Goal: Information Seeking & Learning: Learn about a topic

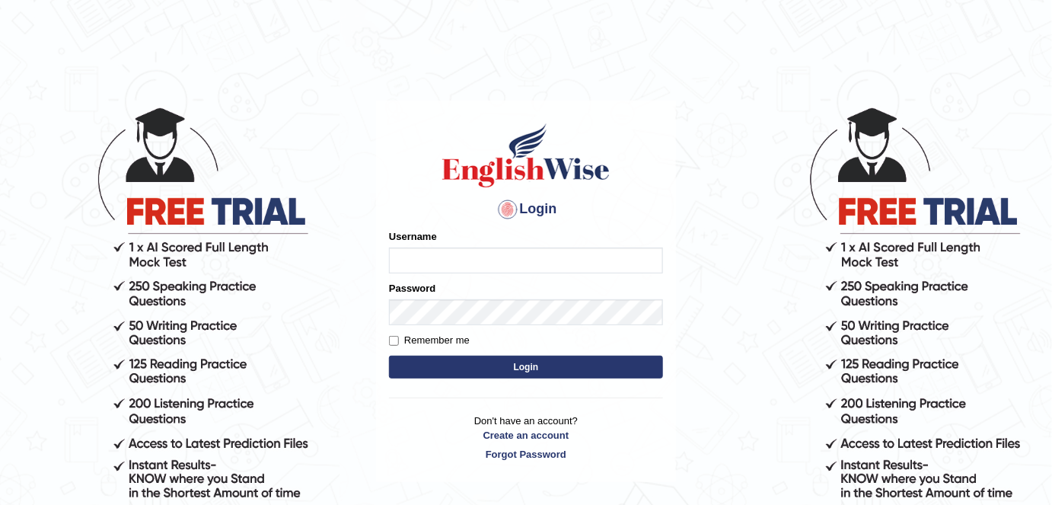
type input "alexa_"
click at [492, 370] on button "Login" at bounding box center [526, 366] width 274 height 23
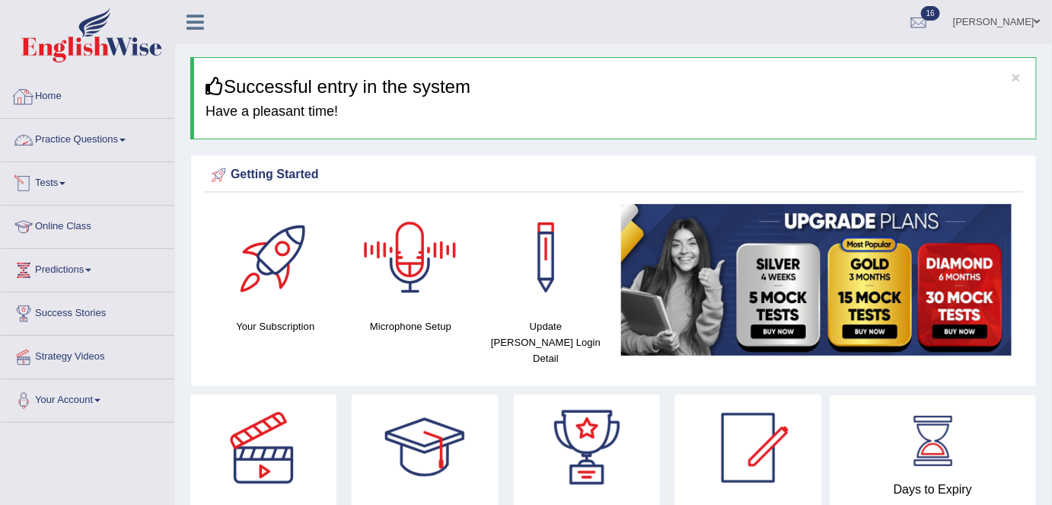
click at [66, 96] on link "Home" at bounding box center [88, 94] width 174 height 38
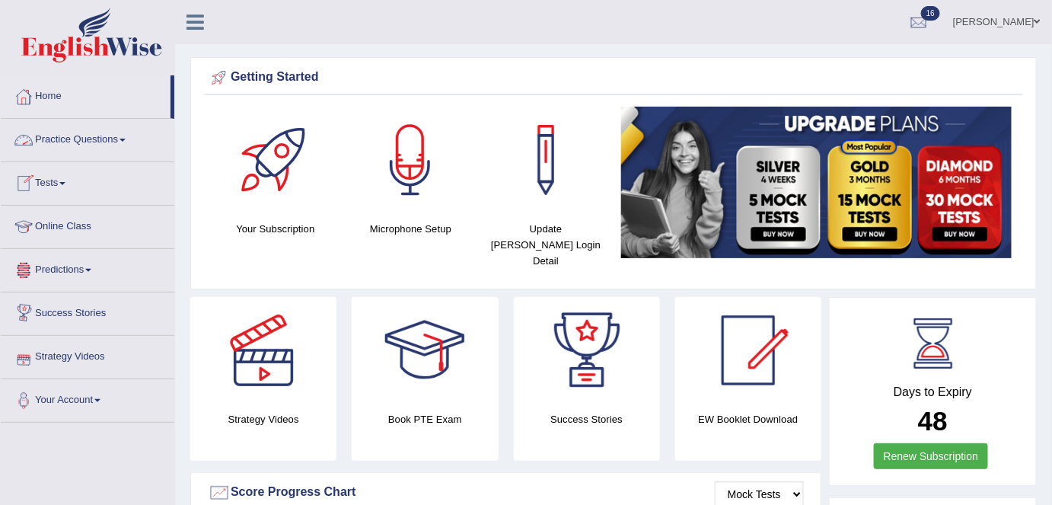
click at [87, 137] on link "Practice Questions" at bounding box center [88, 138] width 174 height 38
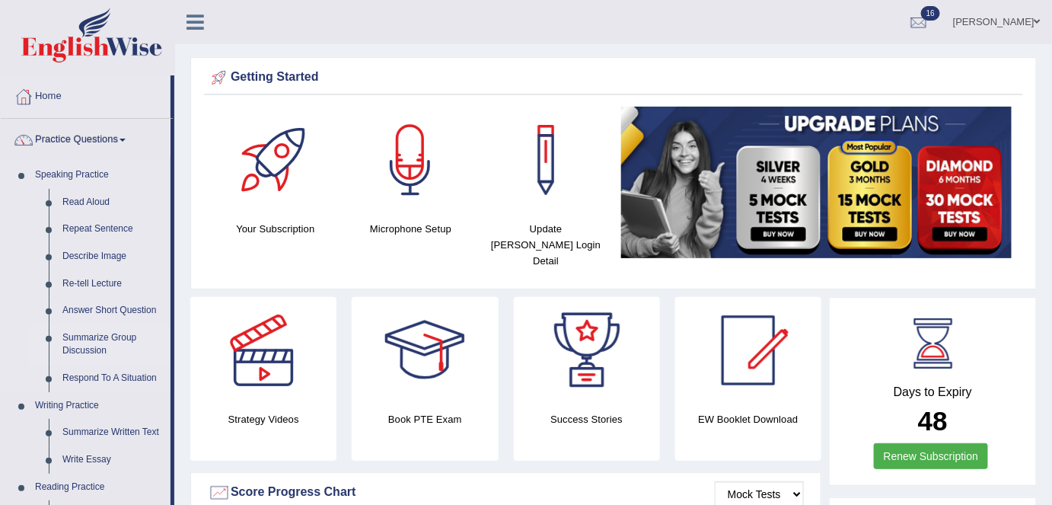
click at [95, 342] on link "Summarize Group Discussion" at bounding box center [113, 344] width 115 height 40
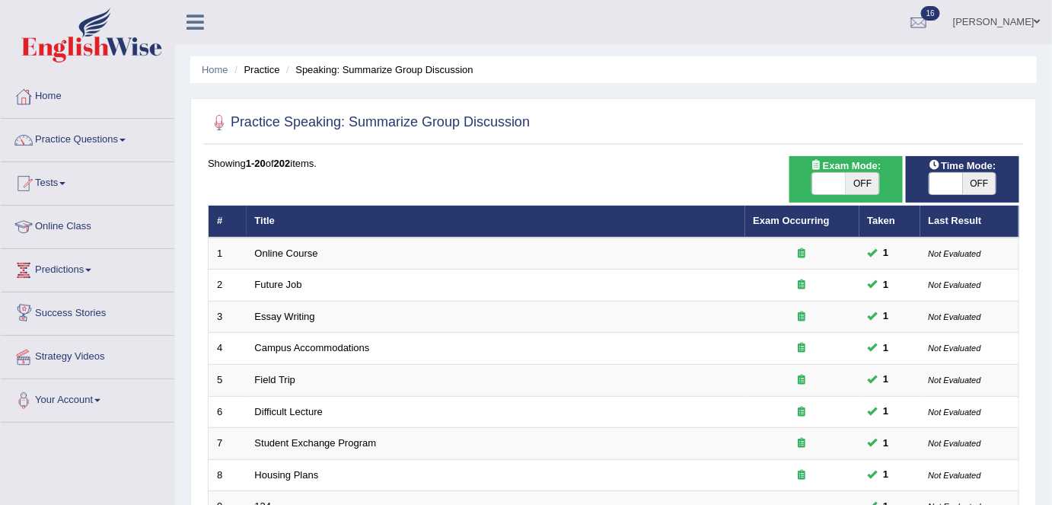
click at [856, 185] on span "OFF" at bounding box center [862, 183] width 33 height 21
checkbox input "true"
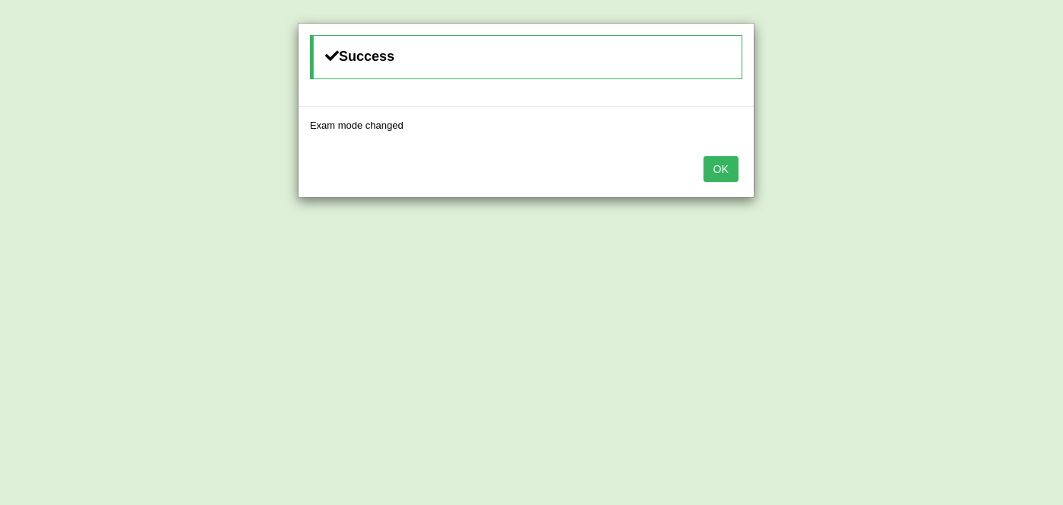
click at [712, 169] on button "OK" at bounding box center [720, 169] width 35 height 26
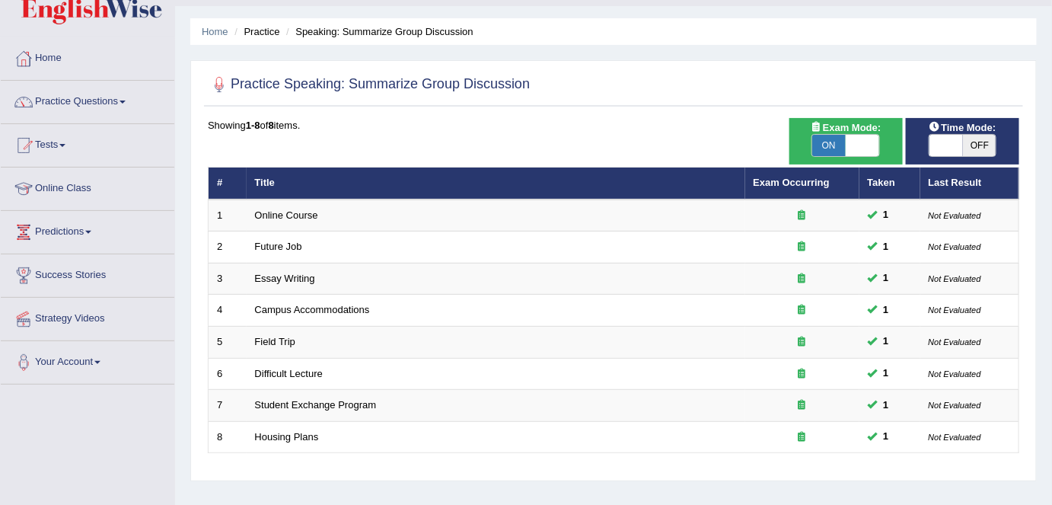
scroll to position [33, 0]
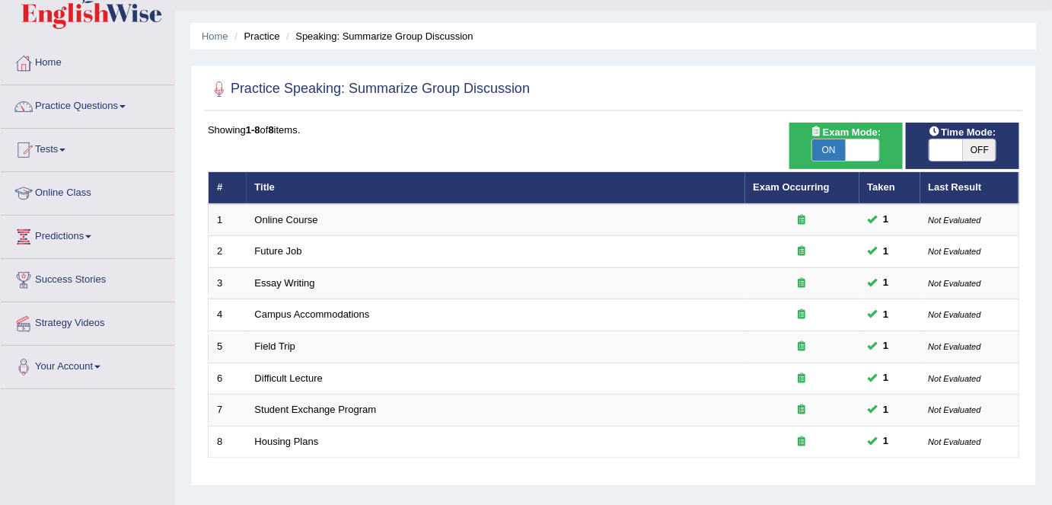
click at [972, 148] on span "OFF" at bounding box center [979, 149] width 33 height 21
checkbox input "true"
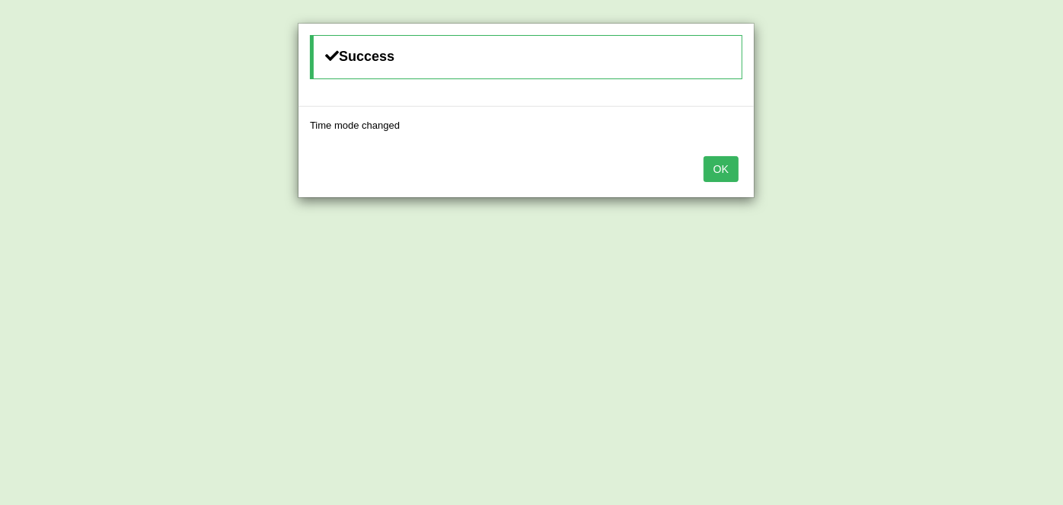
click at [728, 168] on button "OK" at bounding box center [720, 169] width 35 height 26
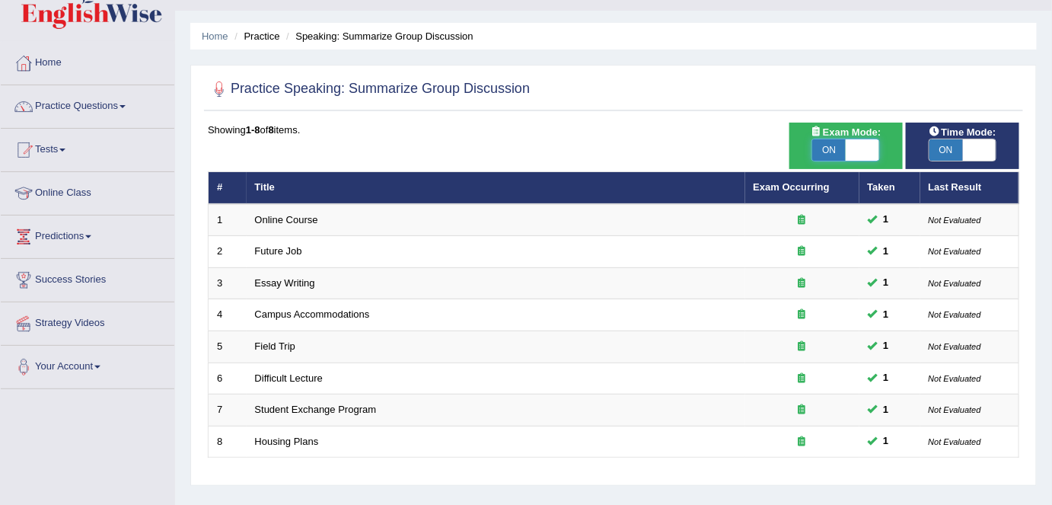
click at [849, 149] on span at bounding box center [862, 149] width 33 height 21
checkbox input "false"
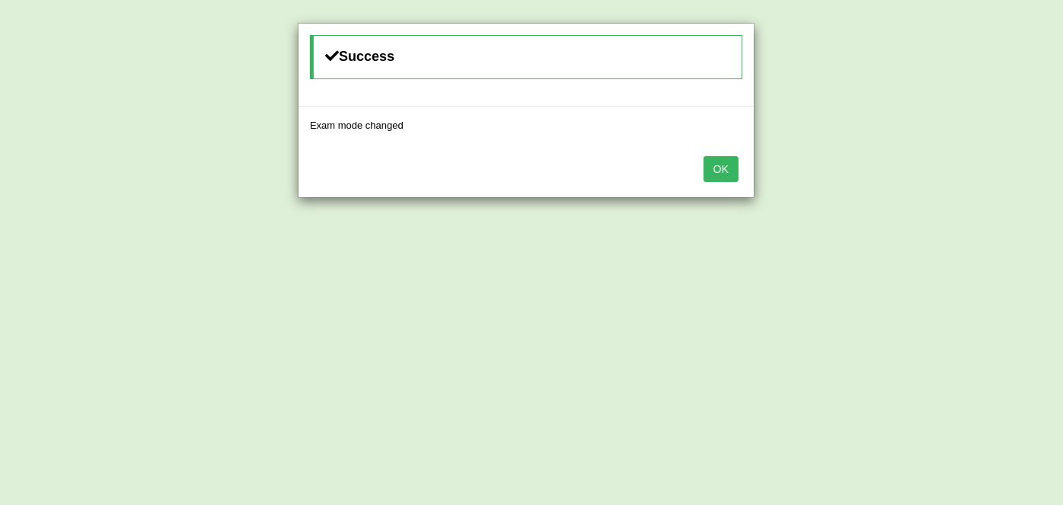
click at [721, 172] on button "OK" at bounding box center [720, 169] width 35 height 26
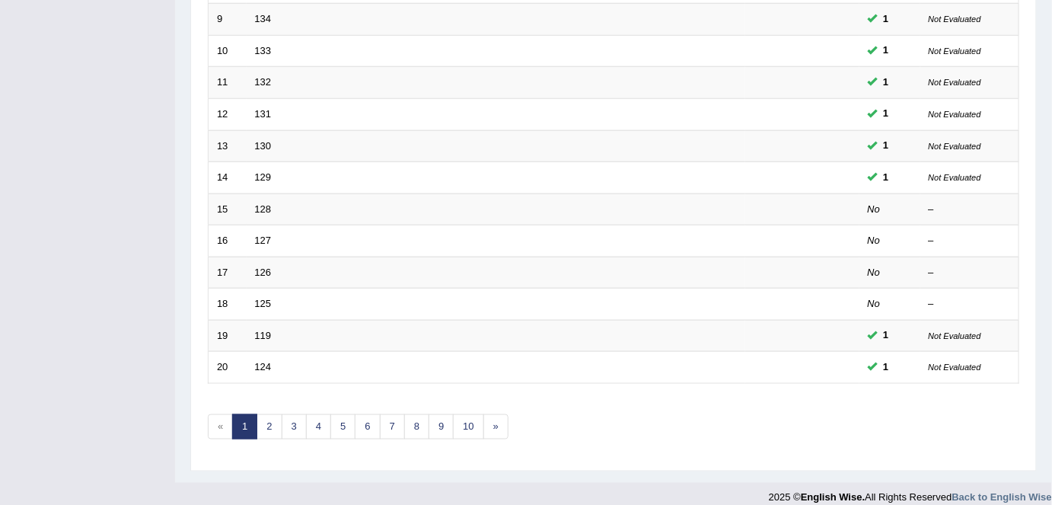
scroll to position [496, 0]
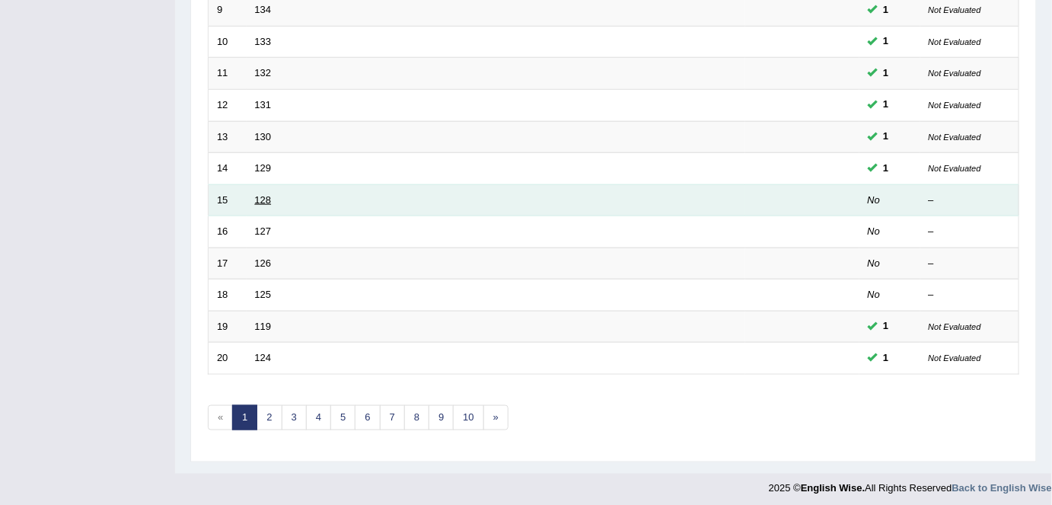
click at [257, 198] on link "128" at bounding box center [263, 199] width 17 height 11
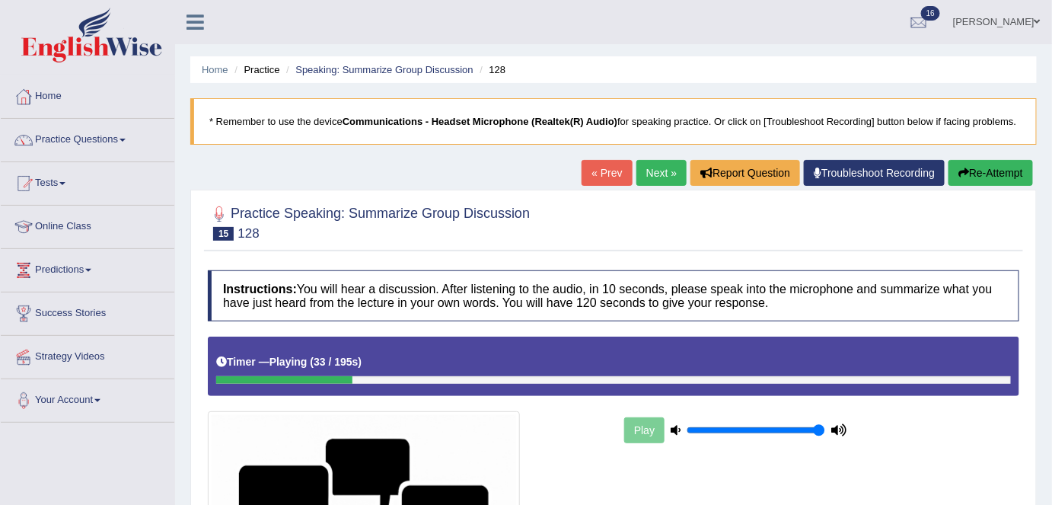
click at [966, 170] on button "Re-Attempt" at bounding box center [990, 173] width 84 height 26
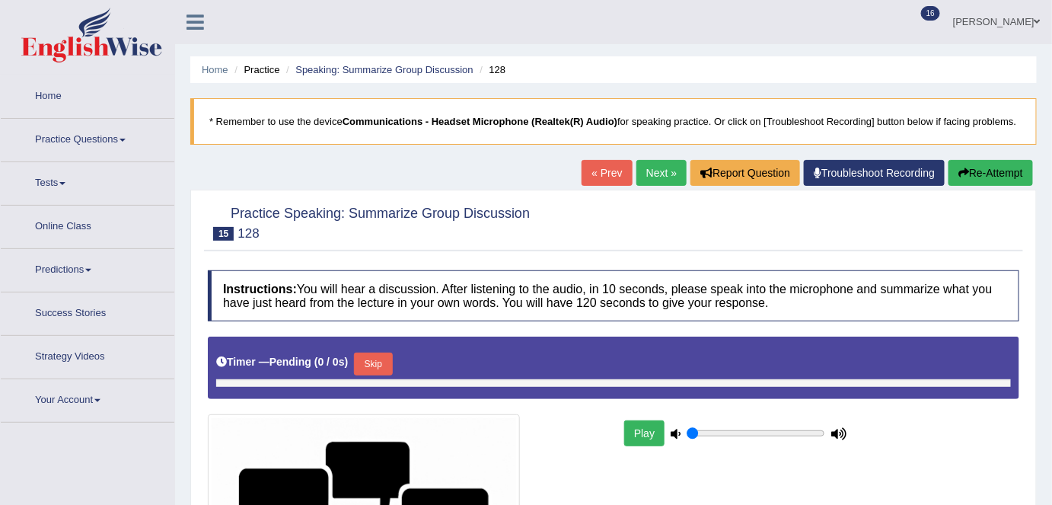
type input "1"
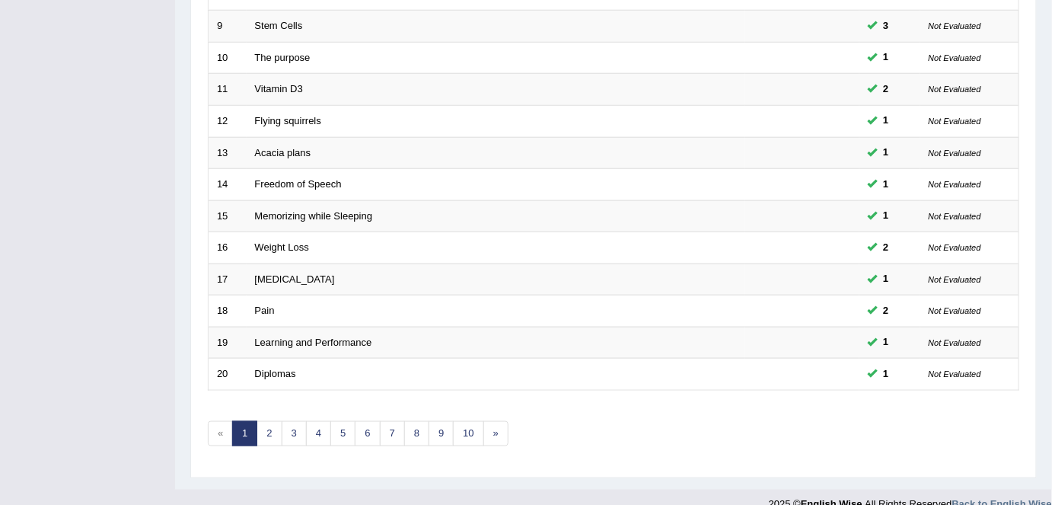
scroll to position [496, 0]
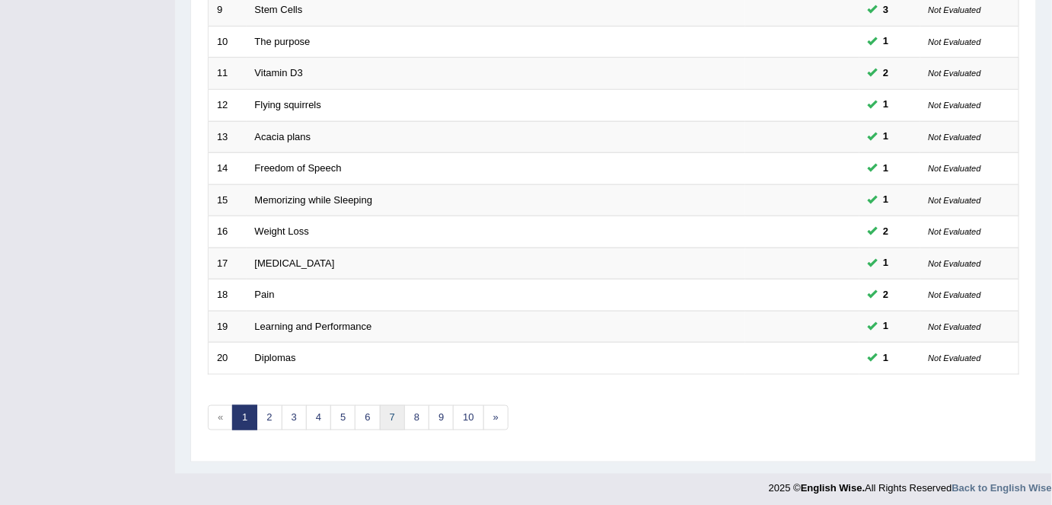
click at [393, 407] on link "7" at bounding box center [392, 417] width 25 height 25
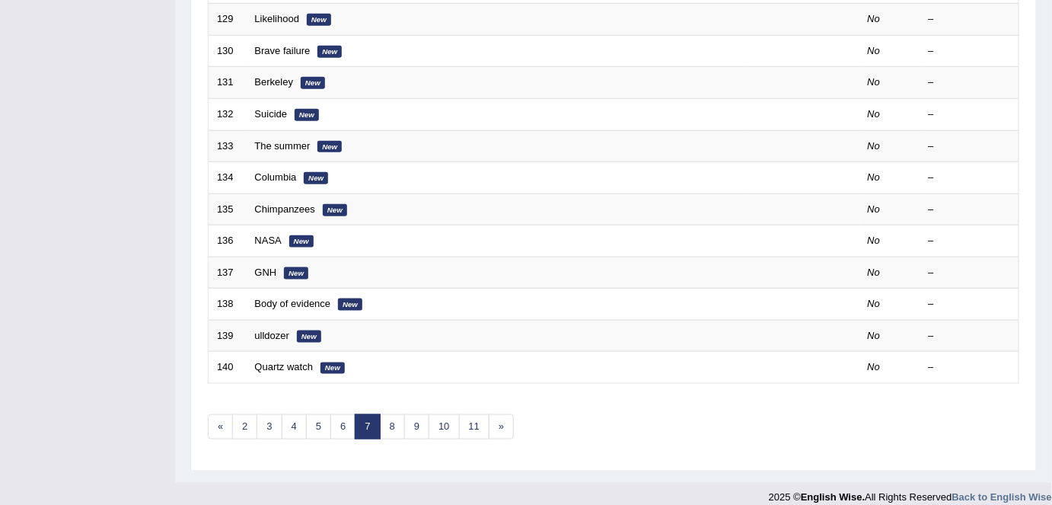
scroll to position [496, 0]
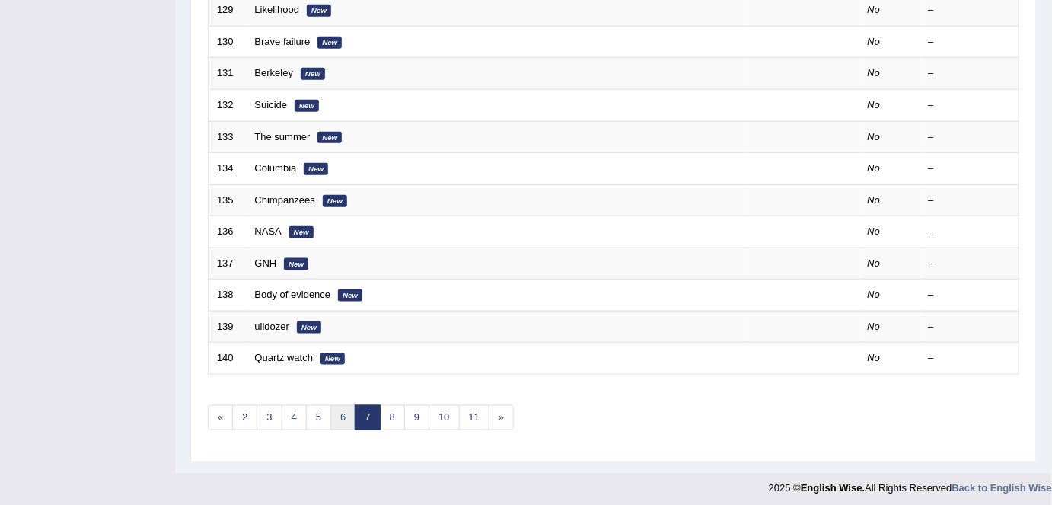
click at [336, 405] on link "6" at bounding box center [342, 417] width 25 height 25
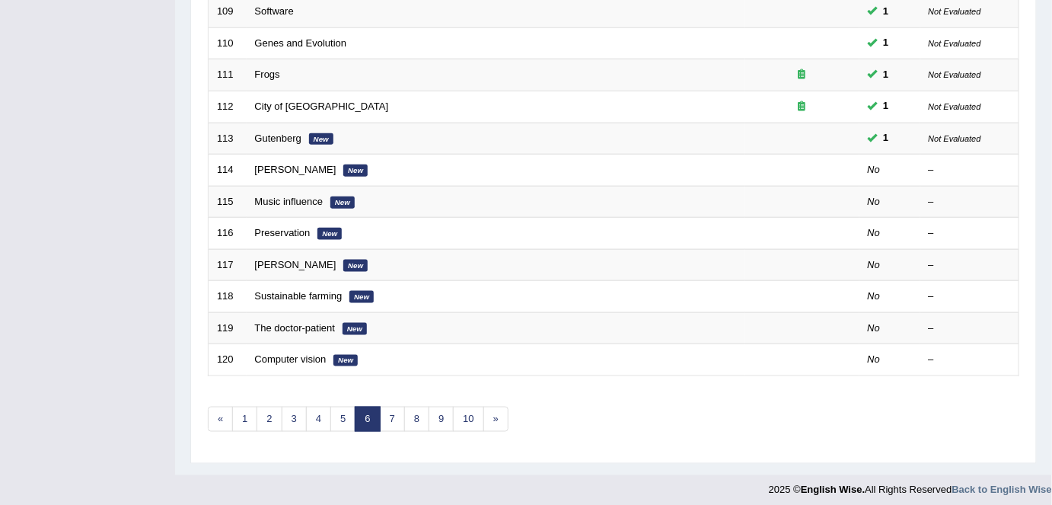
scroll to position [496, 0]
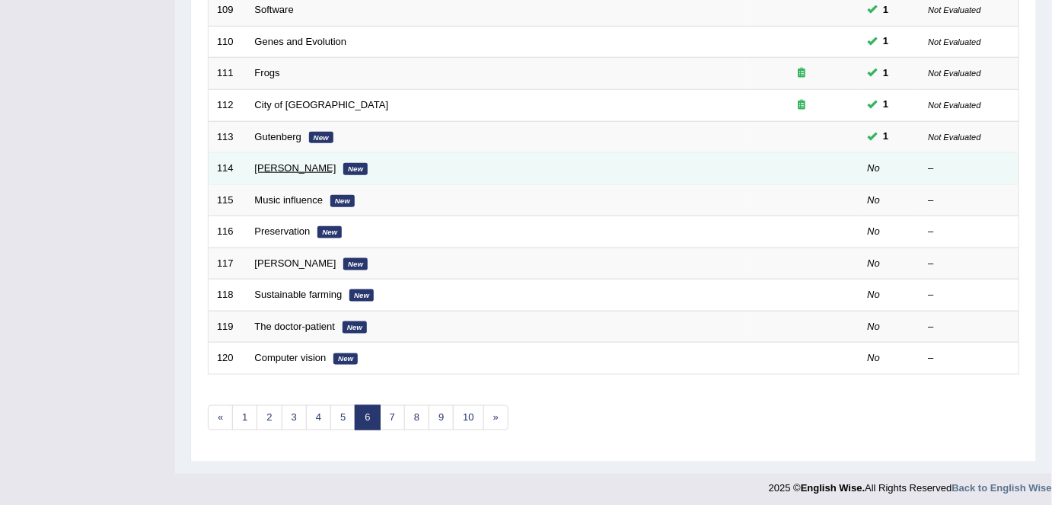
click at [278, 165] on link "[PERSON_NAME]" at bounding box center [295, 167] width 81 height 11
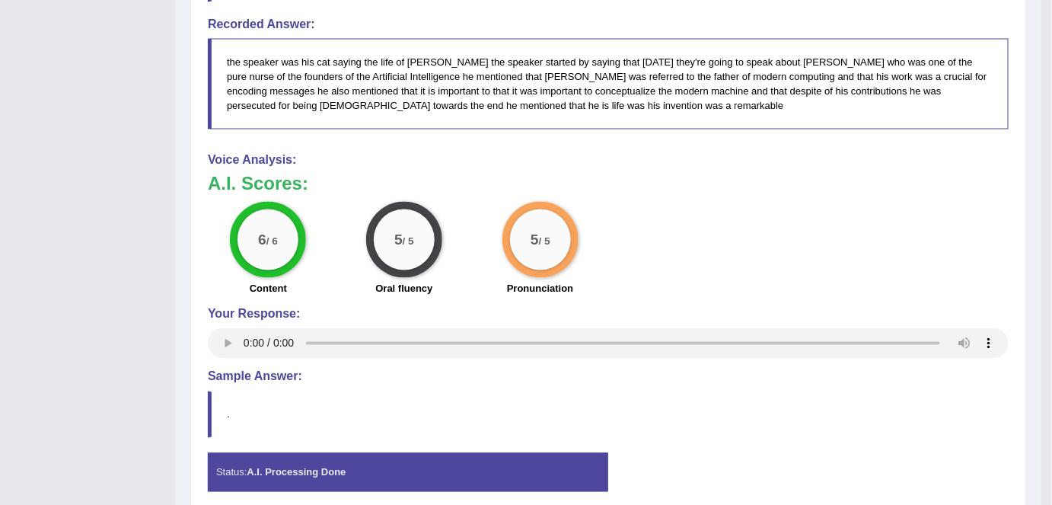
scroll to position [763, 0]
